Goal: Check status: Check status

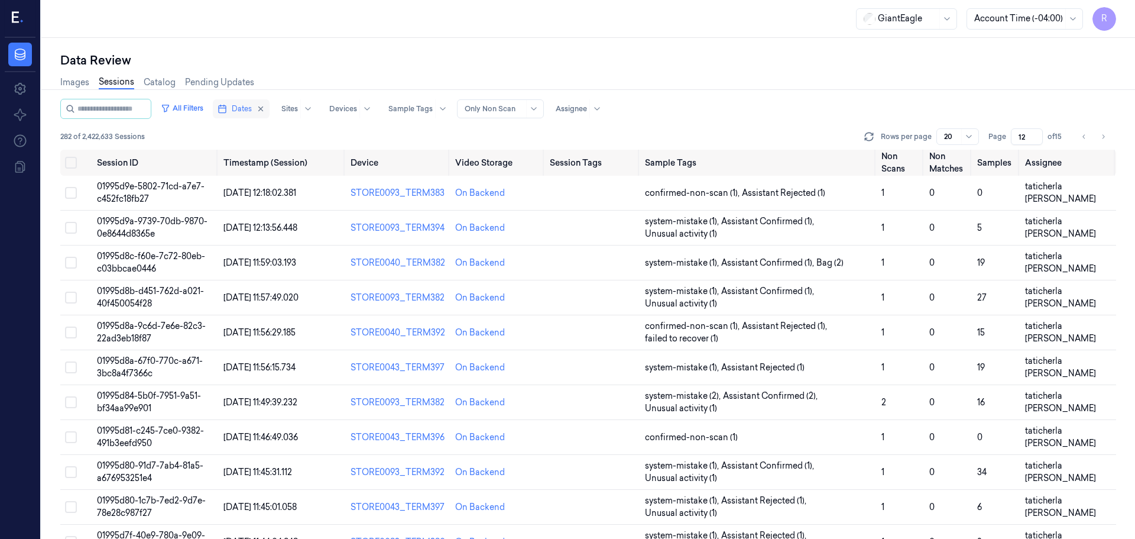
click at [252, 110] on span "Dates" at bounding box center [242, 108] width 20 height 11
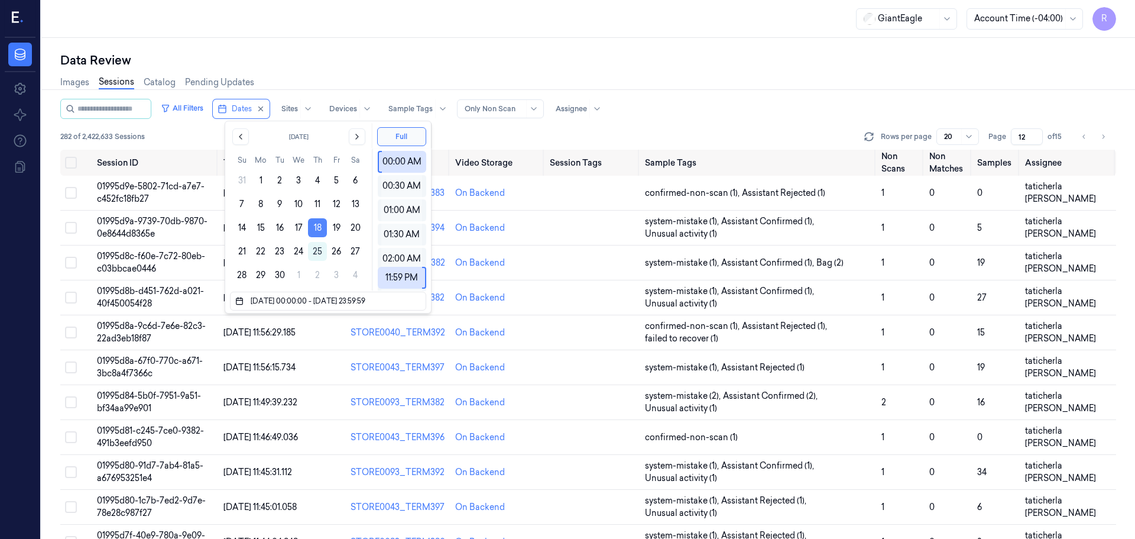
click at [319, 223] on button "18" at bounding box center [317, 227] width 19 height 19
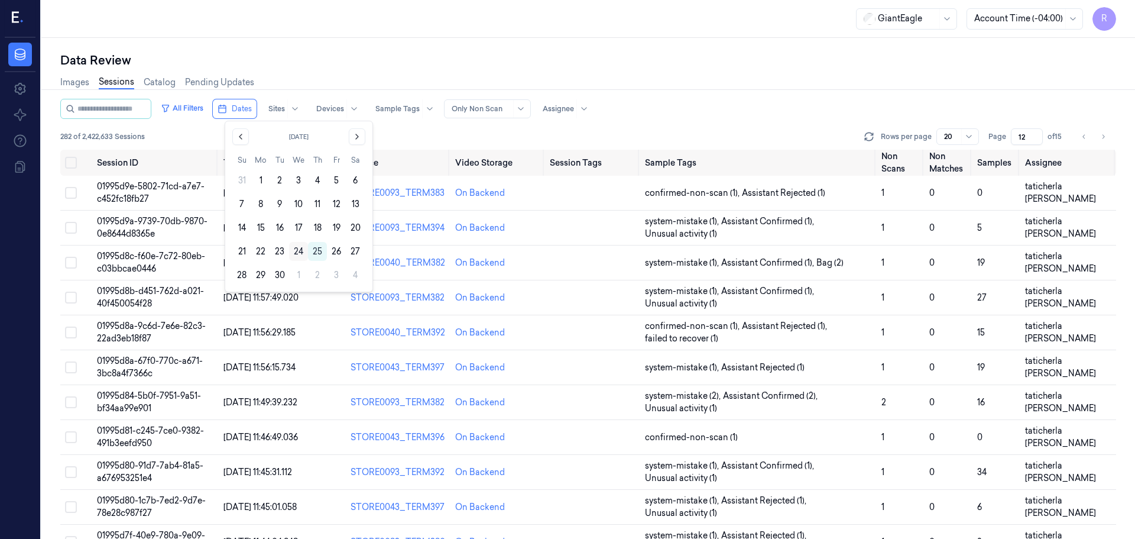
click at [297, 251] on button "24" at bounding box center [298, 251] width 19 height 19
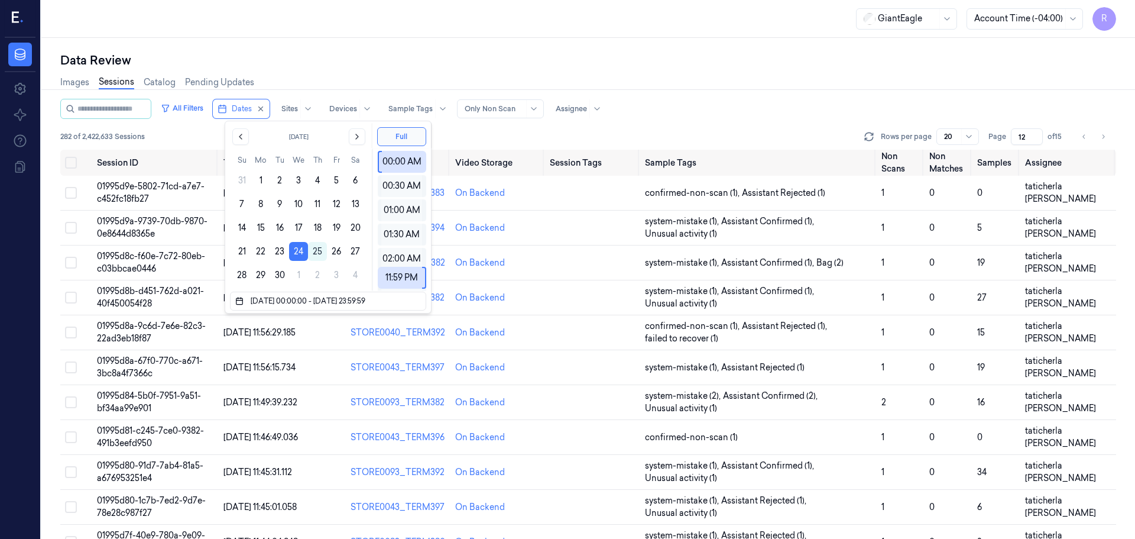
click at [368, 77] on div "Images Sessions Catalog Pending Updates" at bounding box center [588, 84] width 1056 height 30
type input "1"
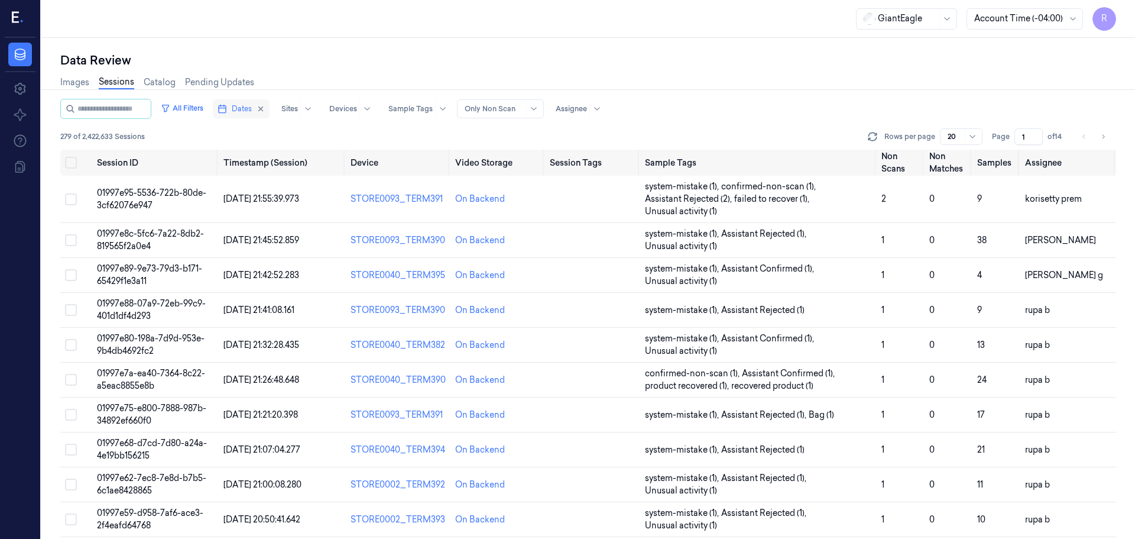
click at [252, 110] on span "Dates" at bounding box center [242, 108] width 20 height 11
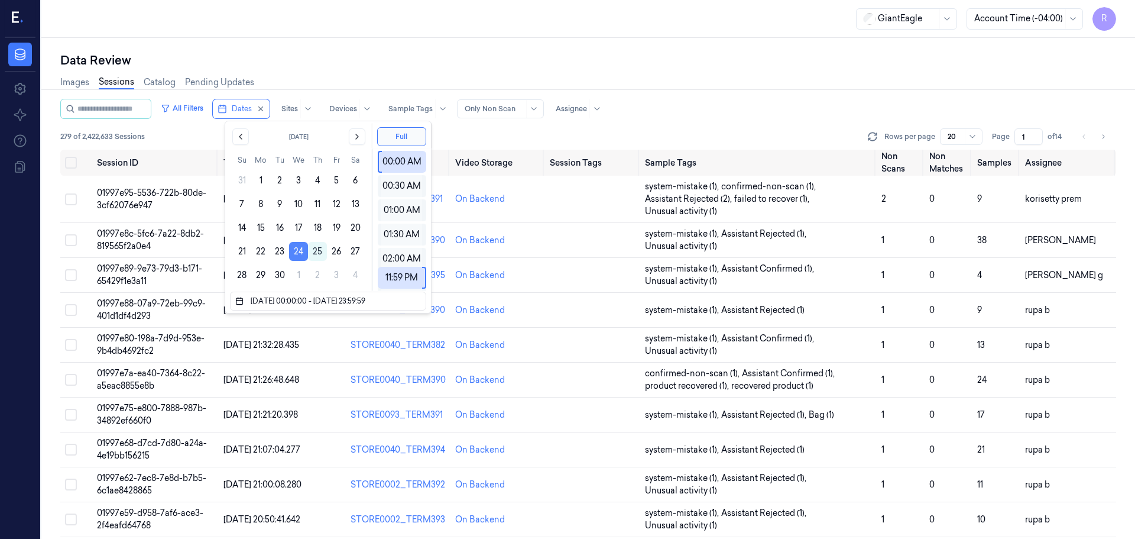
click at [296, 249] on button "24" at bounding box center [298, 251] width 19 height 19
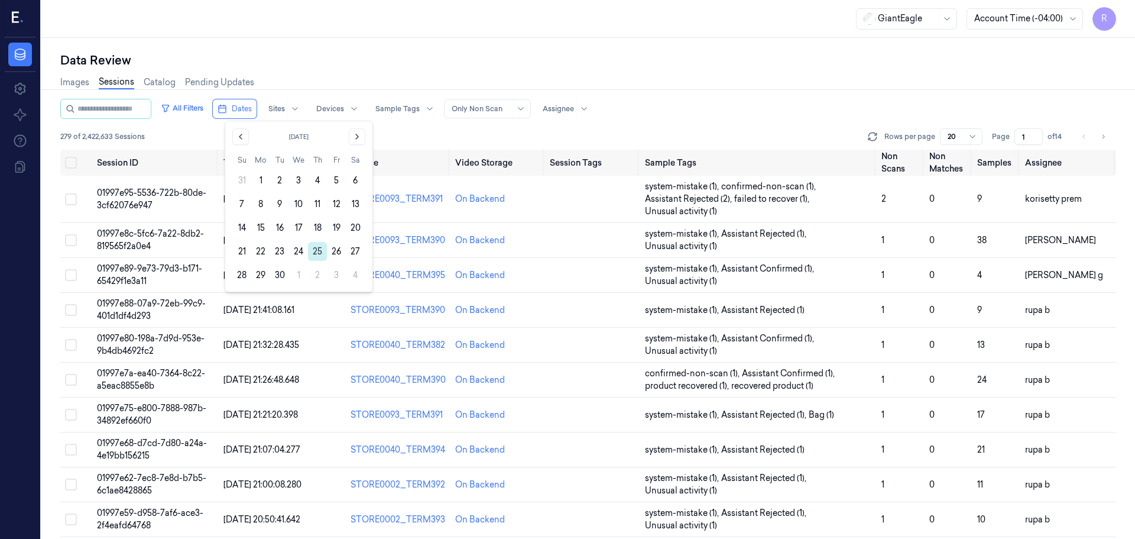
click at [316, 253] on button "25" at bounding box center [317, 251] width 19 height 19
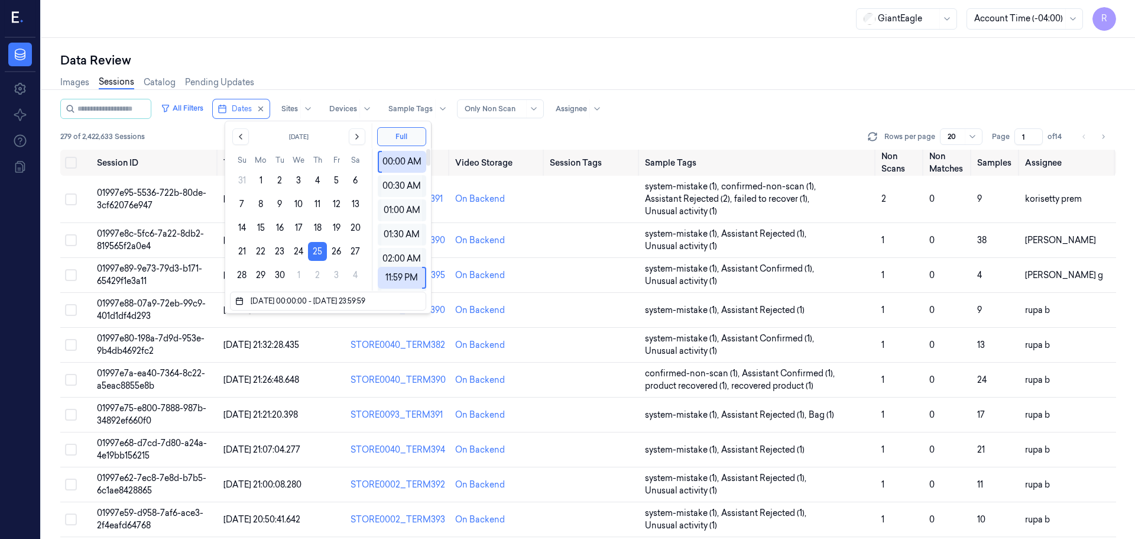
click at [429, 77] on div "Images Sessions Catalog Pending Updates" at bounding box center [588, 84] width 1056 height 30
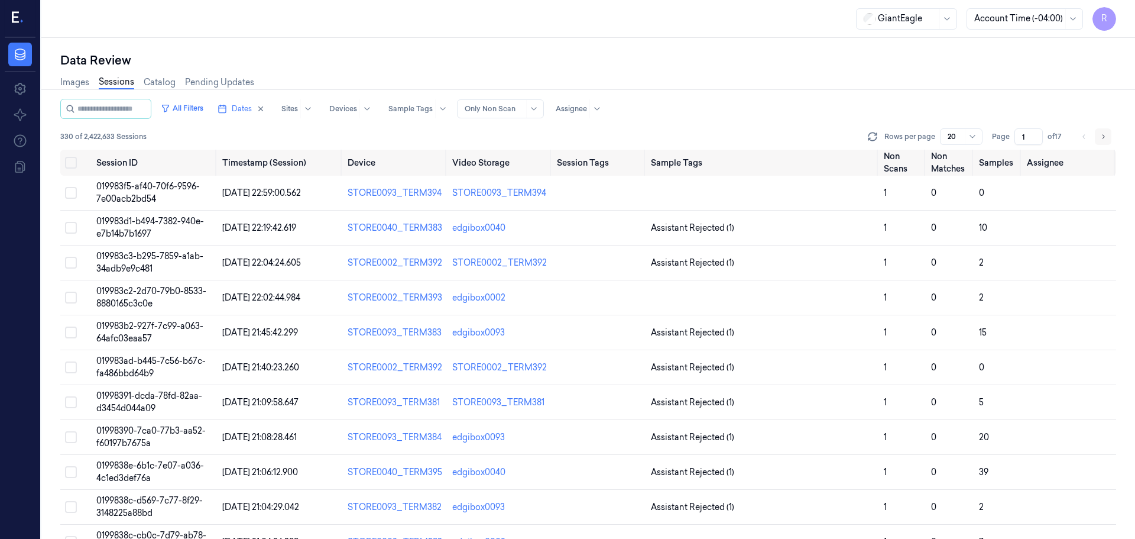
click at [1105, 138] on icon "Go to next page" at bounding box center [1103, 136] width 7 height 9
type input "2"
